Goal: Check status

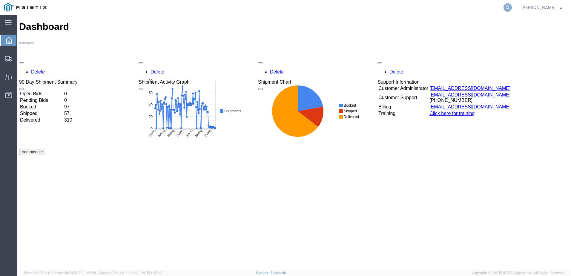
click at [512, 6] on icon at bounding box center [508, 7] width 8 height 8
click at [436, 9] on input "search" at bounding box center [413, 7] width 182 height 14
paste input "56509594"
type input "56509594"
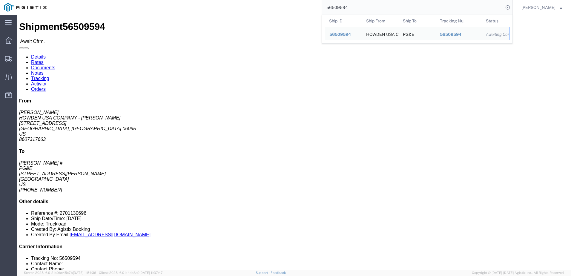
click div "Shipment 56509594 Await Cfrm. Details Rates Documents Notes Tracking Activity O…"
